Goal: Transaction & Acquisition: Purchase product/service

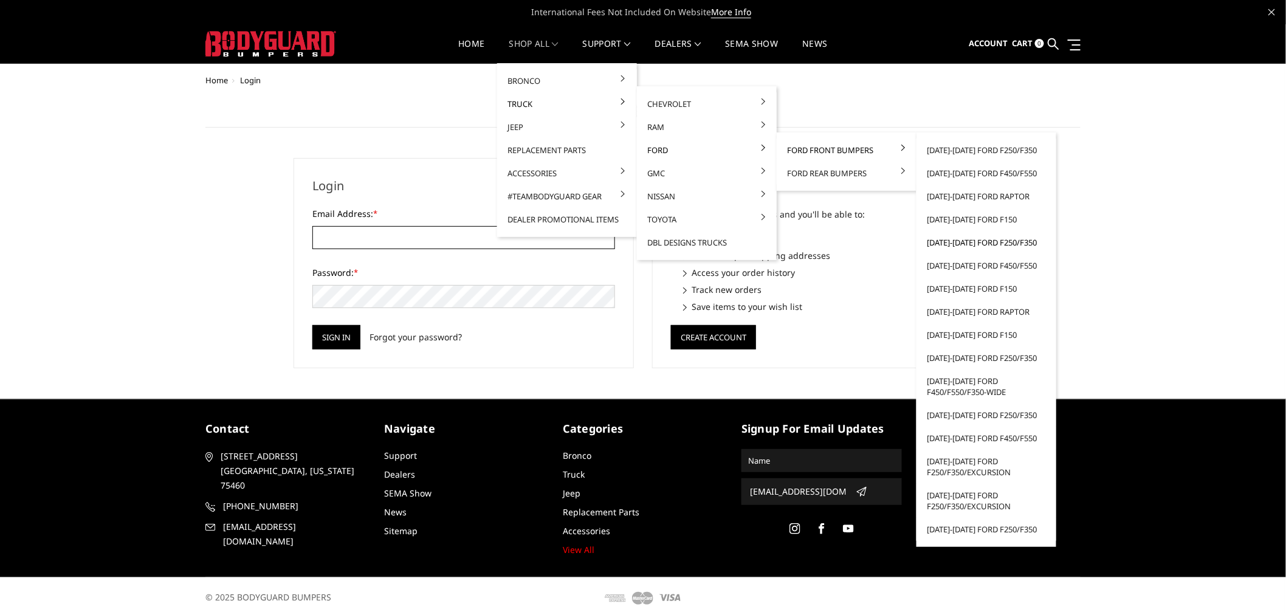
type input "[EMAIL_ADDRESS][DOMAIN_NAME]"
click at [1013, 242] on link "[DATE]-[DATE] Ford F250/F350" at bounding box center [986, 242] width 130 height 23
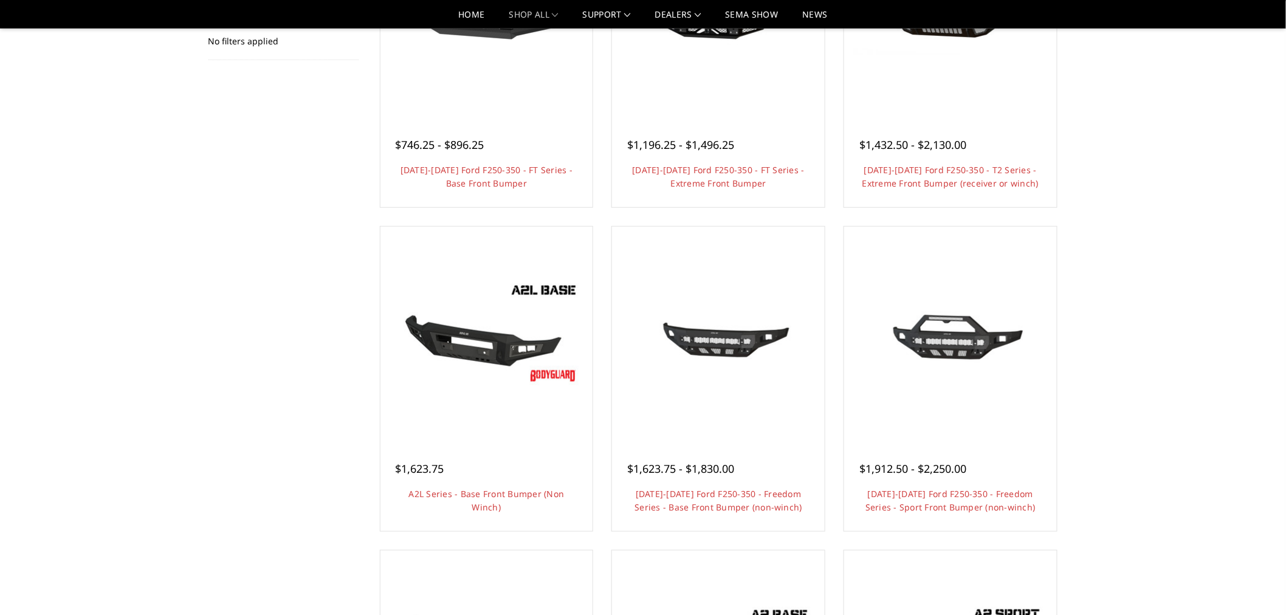
scroll to position [270, 0]
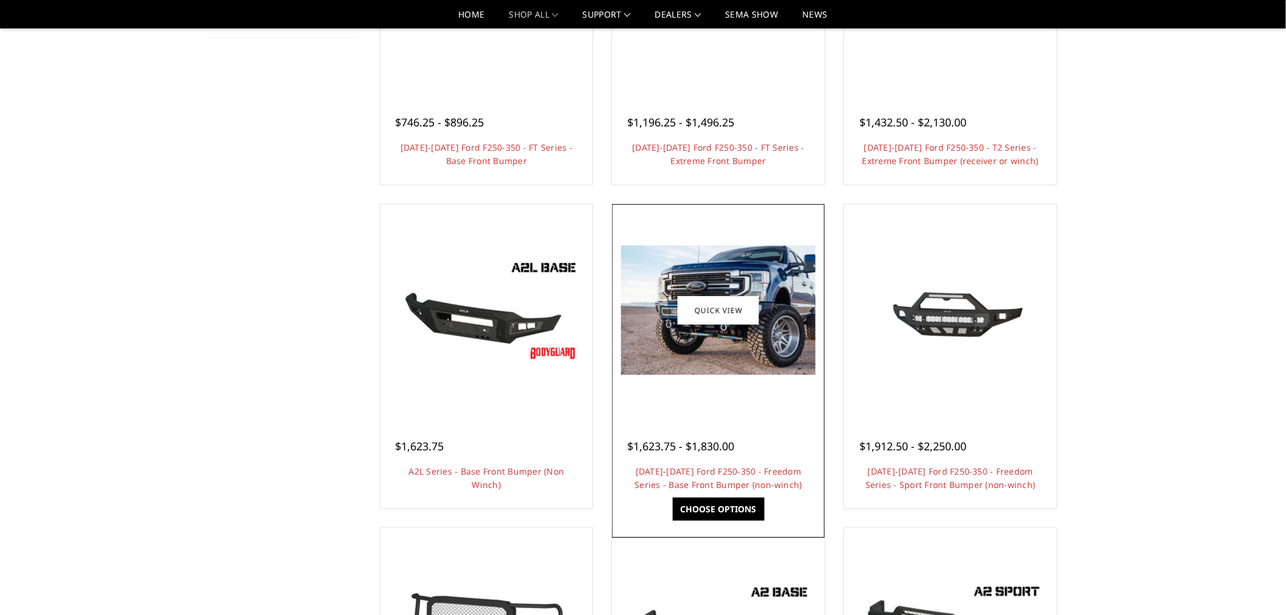
click at [756, 365] on img at bounding box center [718, 309] width 194 height 129
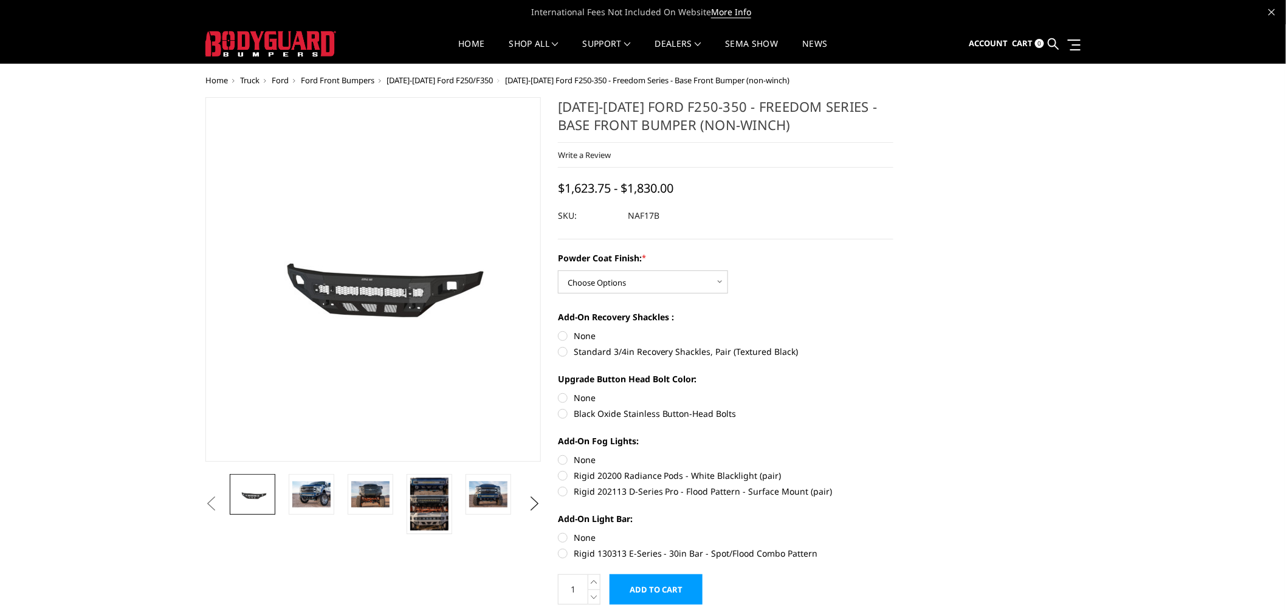
drag, startPoint x: 627, startPoint y: 217, endPoint x: 789, endPoint y: 236, distance: 163.3
click at [648, 221] on dl "SKU: NAF17B UPC:" at bounding box center [725, 216] width 335 height 22
click at [612, 286] on select "Choose Options Bare Metal Texture Black Powder Coat" at bounding box center [643, 281] width 170 height 23
select select "3072"
click at [558, 270] on select "Choose Options Bare Metal Texture Black Powder Coat" at bounding box center [643, 281] width 170 height 23
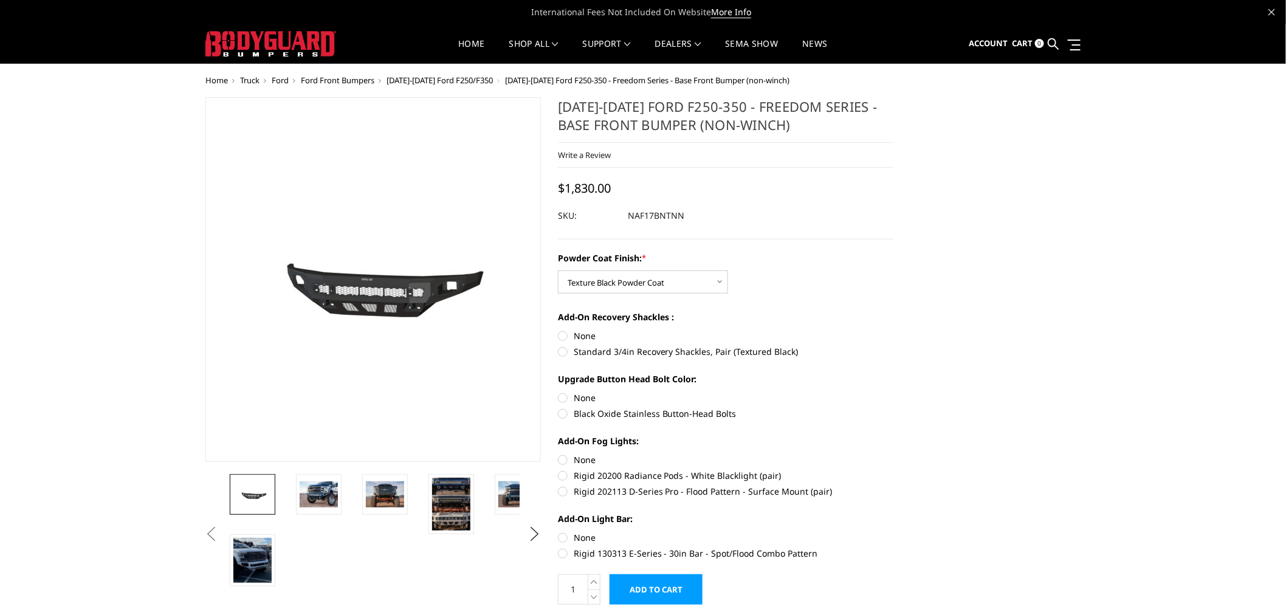
click at [670, 349] on label "Standard 3/4in Recovery Shackles, Pair (Textured Black)" at bounding box center [725, 351] width 335 height 13
click at [893, 330] on input "Standard 3/4in Recovery Shackles, Pair (Textured Black)" at bounding box center [893, 329] width 1 height 1
radio input "true"
click at [585, 335] on label "None" at bounding box center [725, 335] width 335 height 13
click at [558, 330] on input "None" at bounding box center [558, 329] width 1 height 1
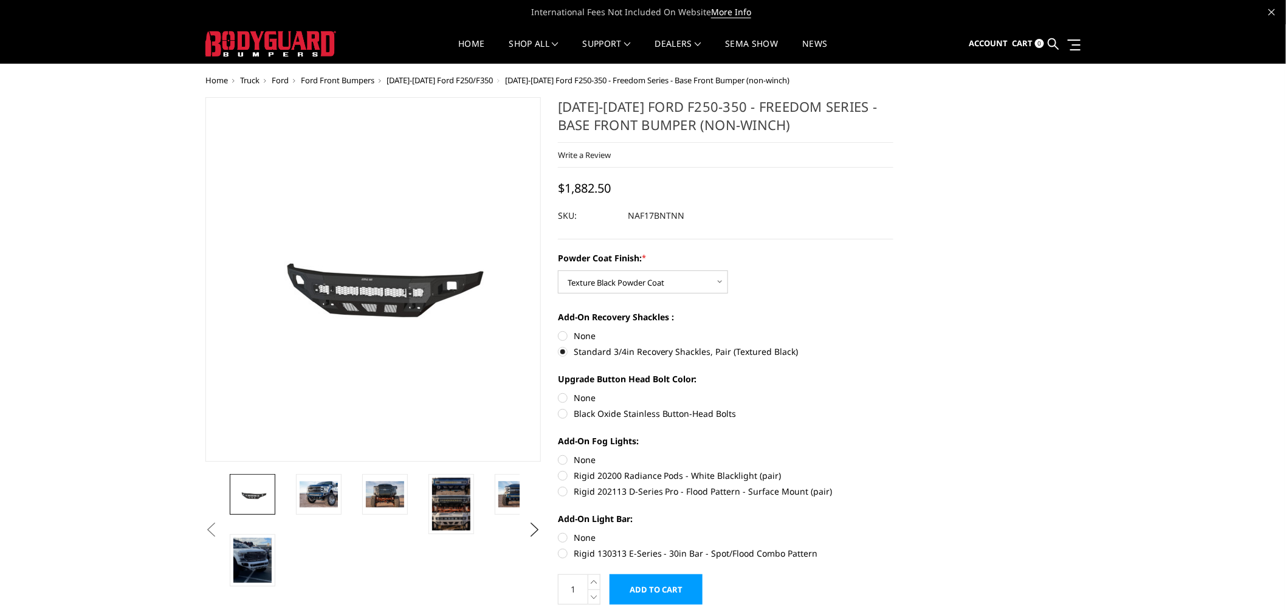
radio input "true"
click at [593, 348] on label "Standard 3/4in Recovery Shackles, Pair (Textured Black)" at bounding box center [725, 351] width 335 height 13
click at [893, 330] on input "Standard 3/4in Recovery Shackles, Pair (Textured Black)" at bounding box center [893, 329] width 1 height 1
radio input "true"
click at [585, 412] on label "Black Oxide Stainless Button-Head Bolts" at bounding box center [725, 413] width 335 height 13
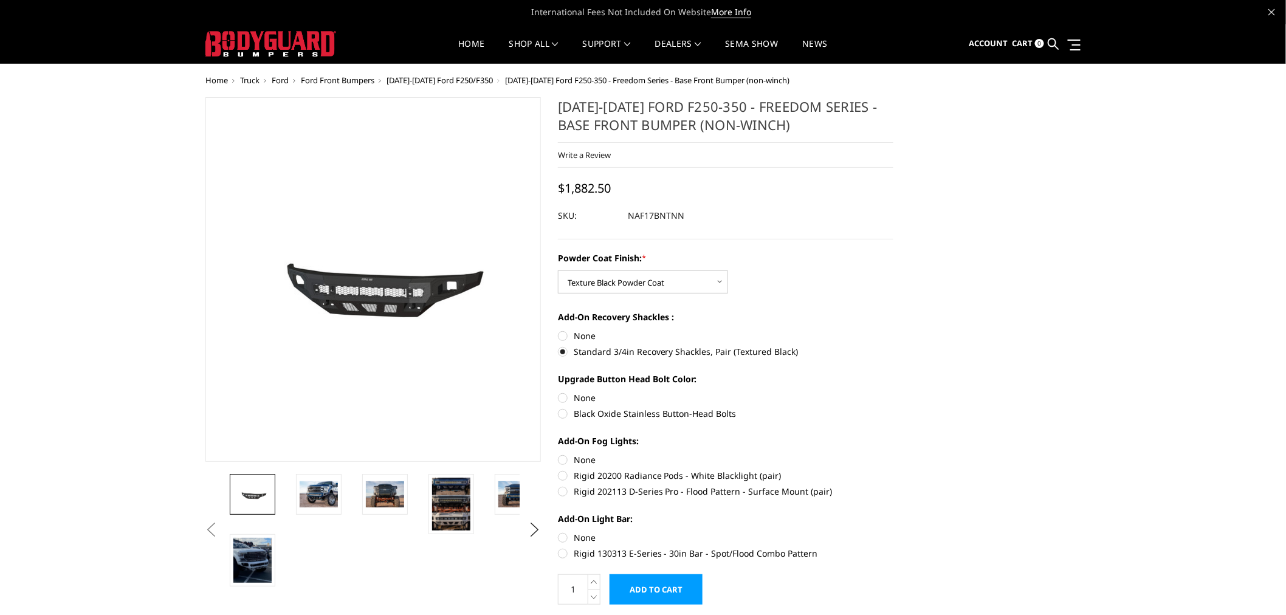
click at [893, 392] on input "Black Oxide Stainless Button-Head Bolts" at bounding box center [893, 391] width 1 height 1
radio input "true"
